Goal: Task Accomplishment & Management: Complete application form

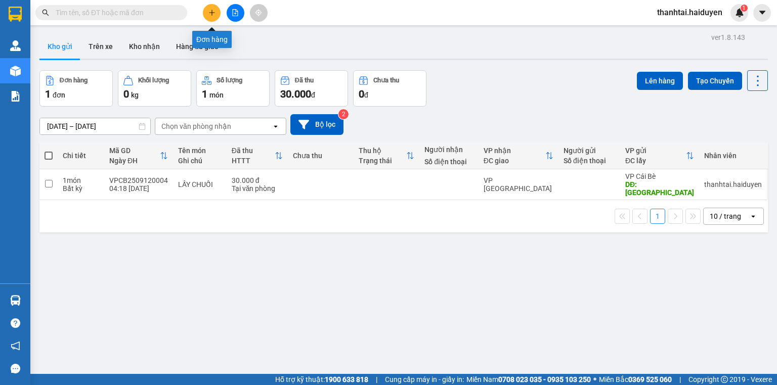
click at [215, 11] on icon "plus" at bounding box center [211, 12] width 7 height 7
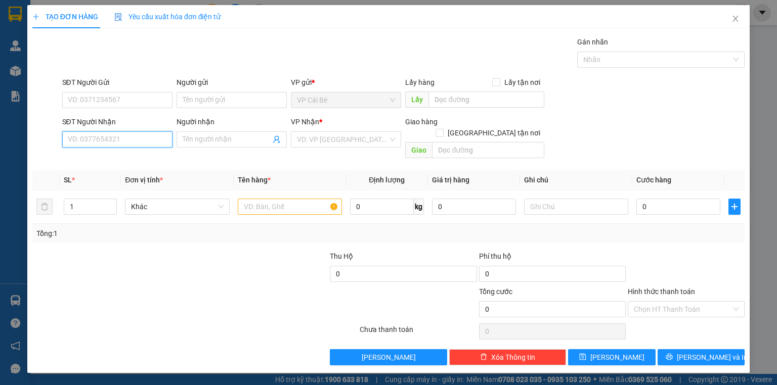
click at [124, 141] on input "SĐT Người Nhận" at bounding box center [117, 139] width 110 height 16
click at [95, 160] on div "0792949417 - DŨNG" at bounding box center [117, 159] width 98 height 11
type input "0792949417"
type input "DŨNG"
type input "40.000"
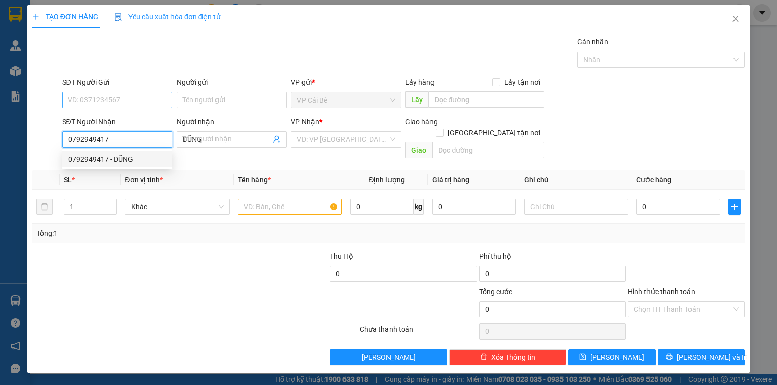
type input "40.000"
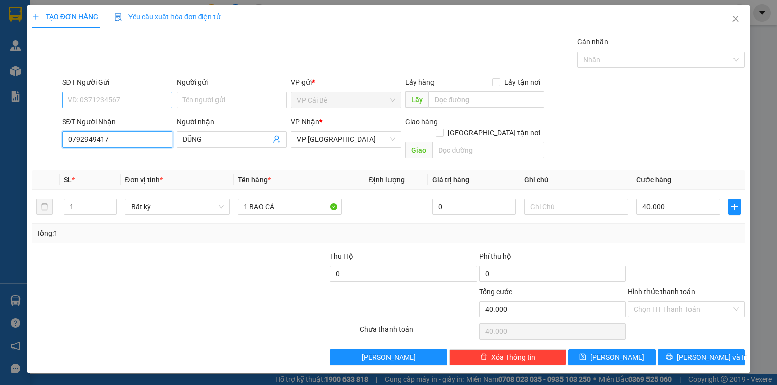
type input "0792949417"
click at [112, 98] on input "SĐT Người Gửi" at bounding box center [117, 100] width 110 height 16
click at [105, 121] on div "0348595075 - TUẤN TG" at bounding box center [117, 119] width 98 height 11
type input "0348595075"
type input "TUẤN TG"
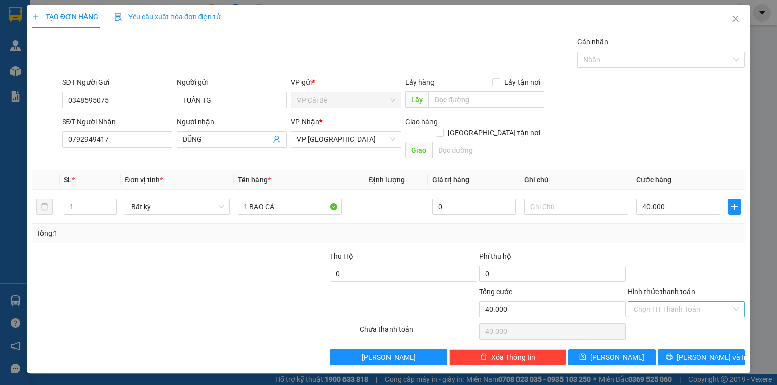
click at [665, 302] on input "Hình thức thanh toán" at bounding box center [683, 309] width 98 height 15
click at [657, 316] on div "Tại văn phòng" at bounding box center [686, 317] width 105 height 11
type input "0"
click at [680, 349] on button "[PERSON_NAME] và In" at bounding box center [700, 357] width 87 height 16
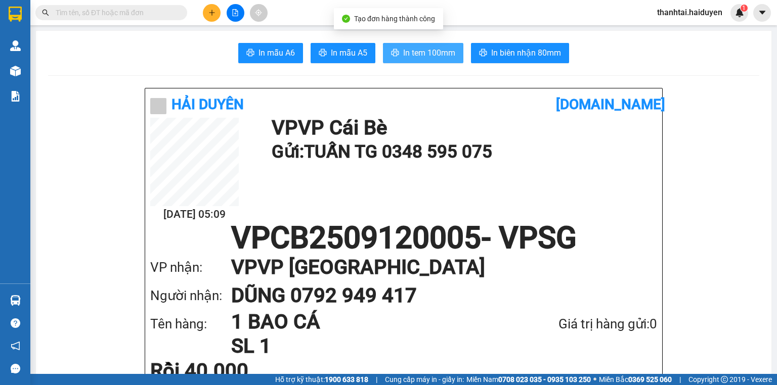
drag, startPoint x: 414, startPoint y: 65, endPoint x: 411, endPoint y: 56, distance: 9.0
click at [411, 56] on span "In tem 100mm" at bounding box center [429, 53] width 52 height 13
